Goal: Information Seeking & Learning: Check status

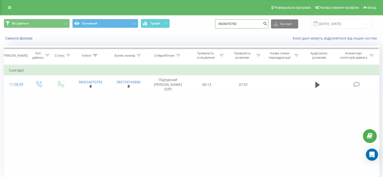
drag, startPoint x: 228, startPoint y: 21, endPoint x: 182, endPoint y: 20, distance: 46.1
click at [187, 20] on div "Всі дзвінки Основний Графік 0634070792 Експорт .csv .xls .xlsx [DATE] - [DATE]" at bounding box center [192, 24] width 376 height 10
paste input "2663388"
type input "0632663388"
click at [267, 23] on icon "submit" at bounding box center [265, 22] width 4 height 3
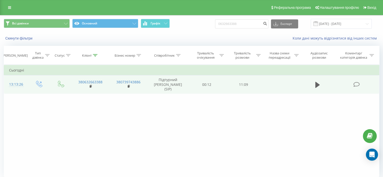
click at [359, 82] on icon at bounding box center [356, 84] width 6 height 5
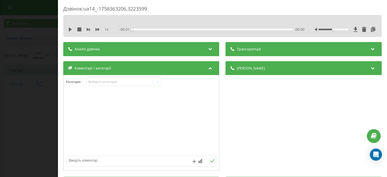
click at [355, 27] on div at bounding box center [364, 29] width 23 height 5
click at [353, 29] on icon at bounding box center [355, 29] width 4 height 5
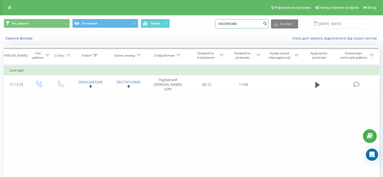
drag, startPoint x: 245, startPoint y: 24, endPoint x: 208, endPoint y: 21, distance: 37.9
click at [212, 21] on div "Всі дзвінки Основний Графік 0632663388 Експорт .csv .xls .xlsx [DATE] - [DATE]" at bounding box center [192, 24] width 376 height 10
paste input "954075333"
type input "0954075333"
click at [269, 20] on button "submit" at bounding box center [265, 23] width 7 height 9
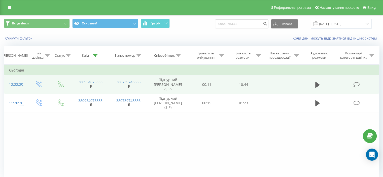
click at [357, 82] on icon at bounding box center [356, 84] width 6 height 5
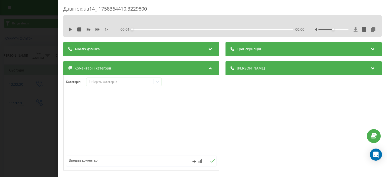
click at [354, 28] on icon at bounding box center [356, 29] width 4 height 5
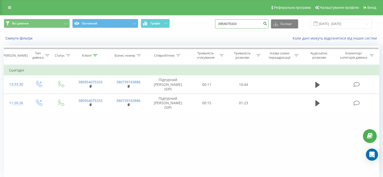
drag, startPoint x: 214, startPoint y: 20, endPoint x: 195, endPoint y: 21, distance: 18.7
click at [196, 21] on div "Всі дзвінки Основний Графік 0954075333 Експорт .csv .xls .xlsx 20.06.2025 - 20.…" at bounding box center [192, 24] width 376 height 10
